Goal: Information Seeking & Learning: Learn about a topic

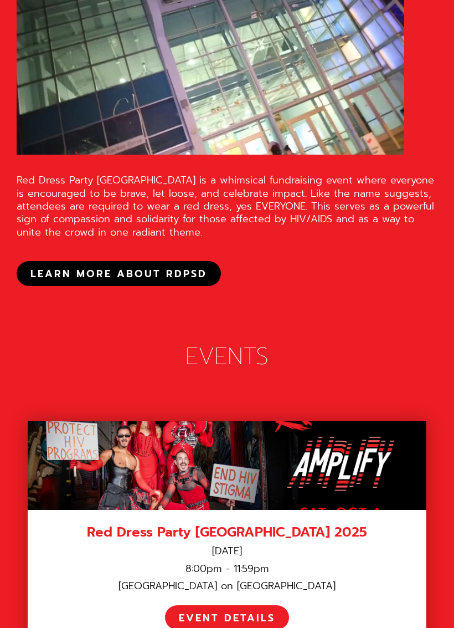
scroll to position [1703, 0]
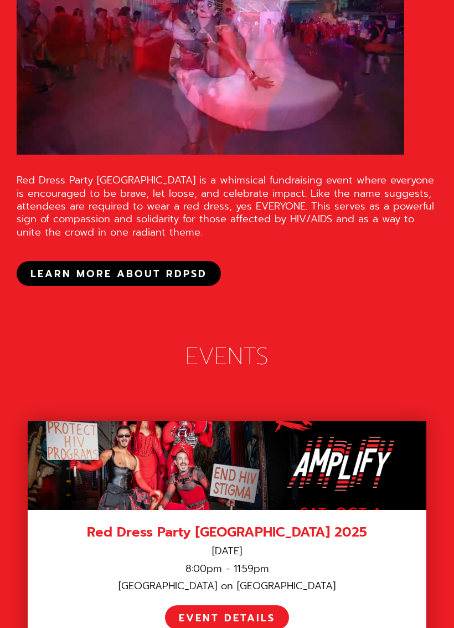
click at [268, 578] on div "EVENT DETAILS" at bounding box center [227, 617] width 96 height 13
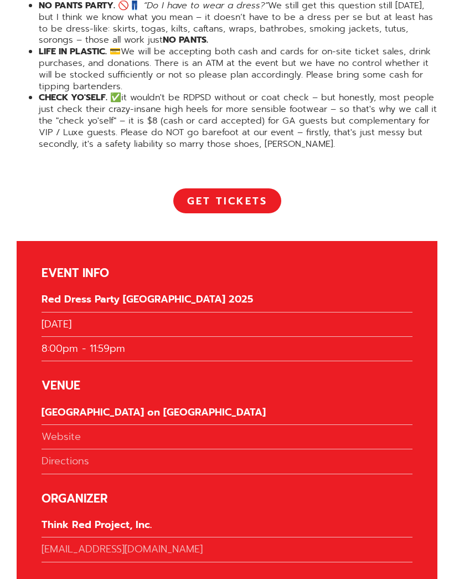
scroll to position [2483, 0]
click at [139, 519] on div "Think Red Project, Inc." at bounding box center [227, 528] width 371 height 19
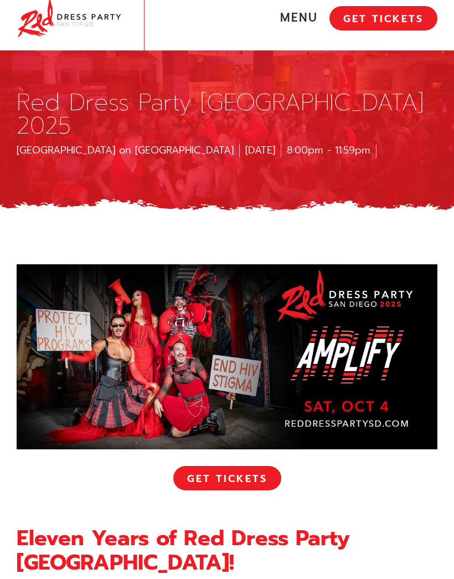
scroll to position [0, 0]
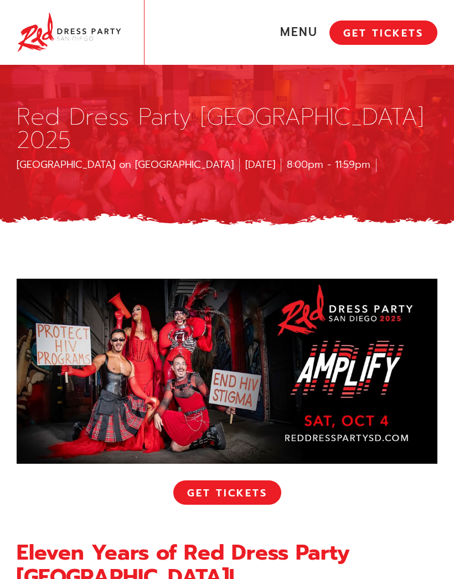
click at [306, 30] on link "MENU" at bounding box center [248, 32] width 163 height 15
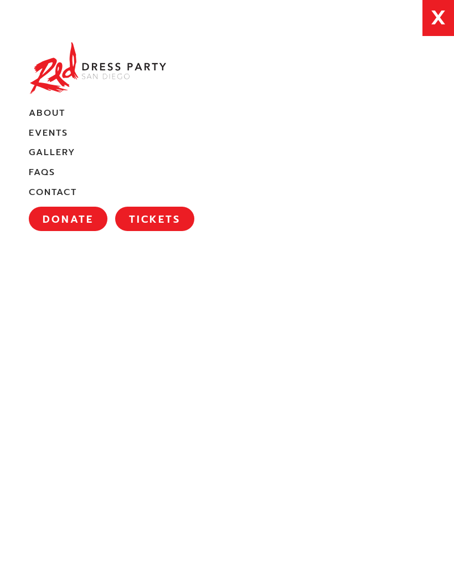
click at [47, 174] on link "FAQs" at bounding box center [42, 173] width 27 height 12
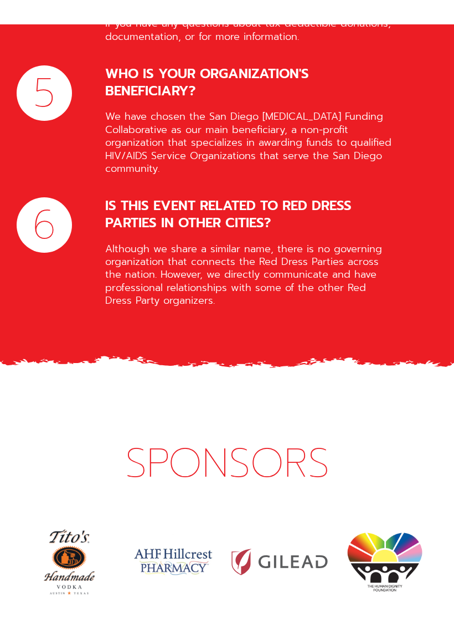
scroll to position [5750, 0]
